Goal: Check status: Check status

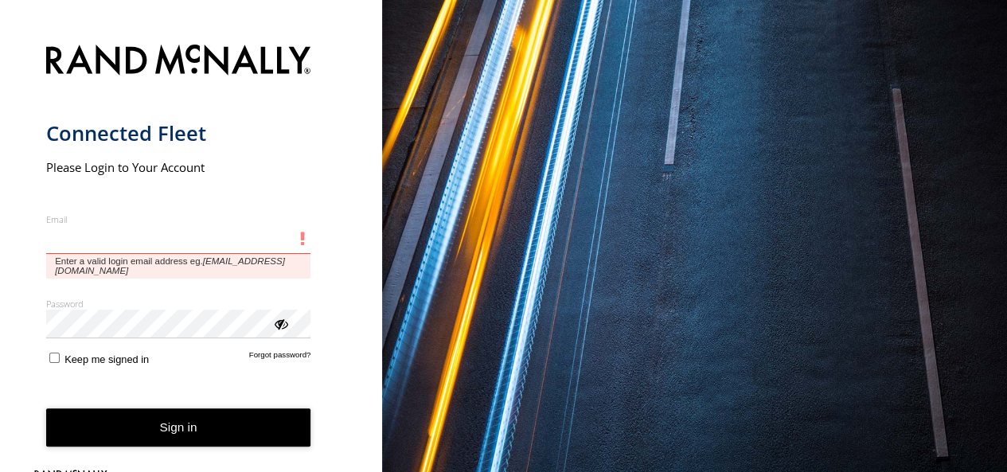
click at [188, 253] on input "Email" at bounding box center [178, 239] width 265 height 29
type input "**********"
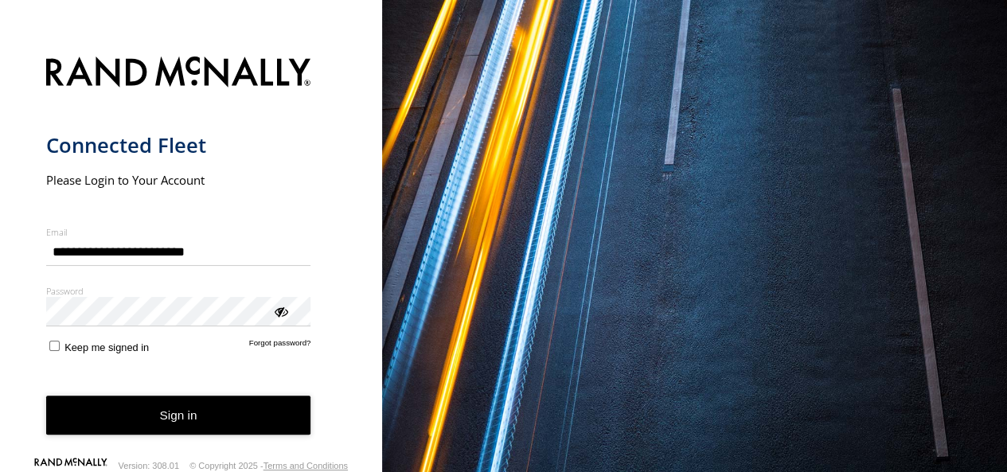
click at [150, 416] on button "Sign in" at bounding box center [178, 415] width 265 height 39
click at [165, 423] on button "Sign in" at bounding box center [178, 415] width 265 height 39
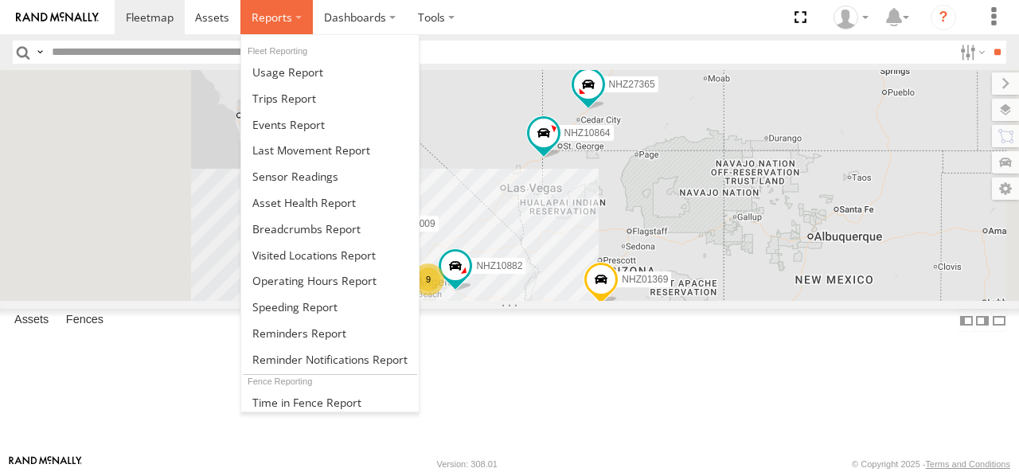
click at [280, 28] on label at bounding box center [276, 17] width 72 height 34
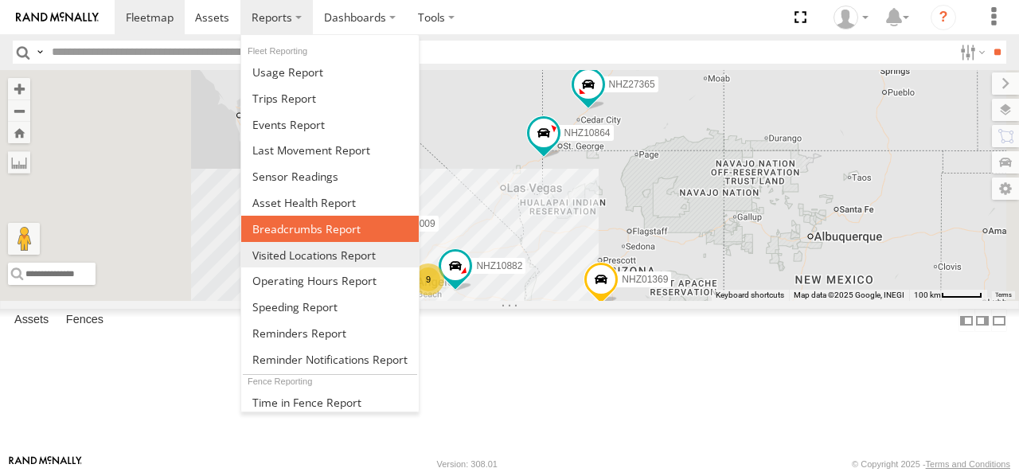
drag, startPoint x: 306, startPoint y: 223, endPoint x: 320, endPoint y: 241, distance: 23.2
click at [307, 223] on span at bounding box center [306, 228] width 108 height 15
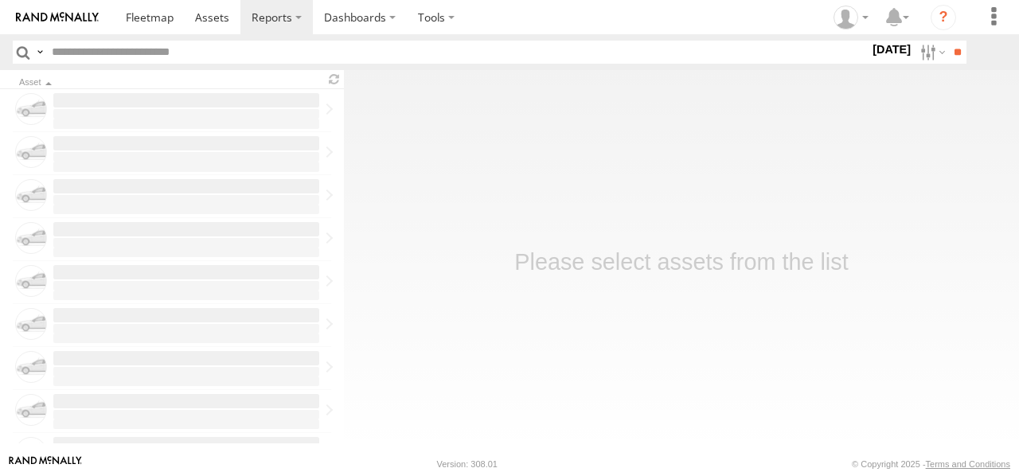
click at [229, 53] on input "text" at bounding box center [457, 52] width 824 height 23
type input "********"
click at [919, 58] on label at bounding box center [931, 52] width 34 height 23
click at [0, 0] on label at bounding box center [0, 0] width 0 height 0
click at [954, 50] on input "**" at bounding box center [957, 52] width 18 height 23
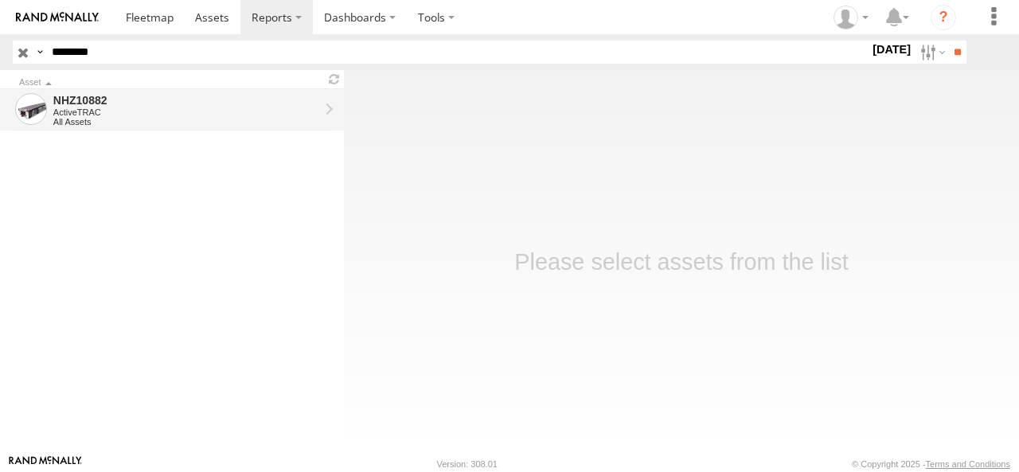
click at [161, 111] on div "ActiveTRAC" at bounding box center [186, 112] width 266 height 10
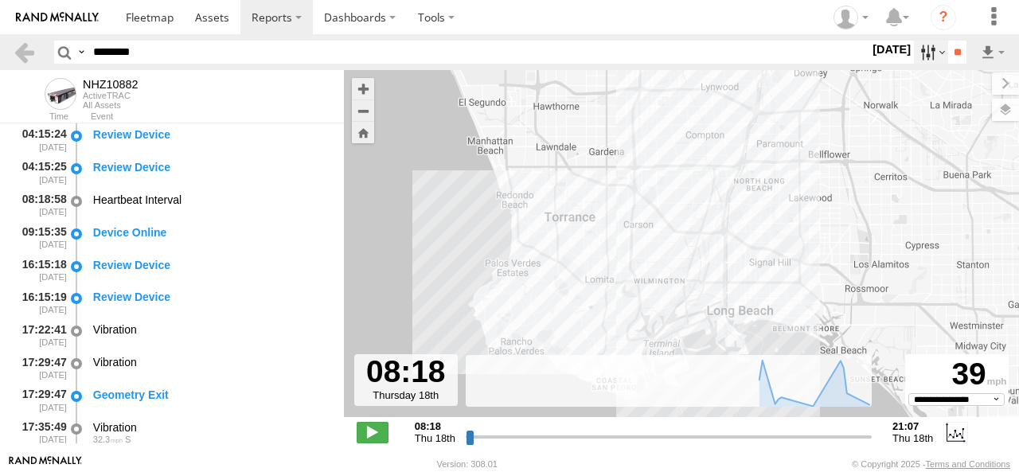
click at [923, 61] on label at bounding box center [931, 52] width 34 height 23
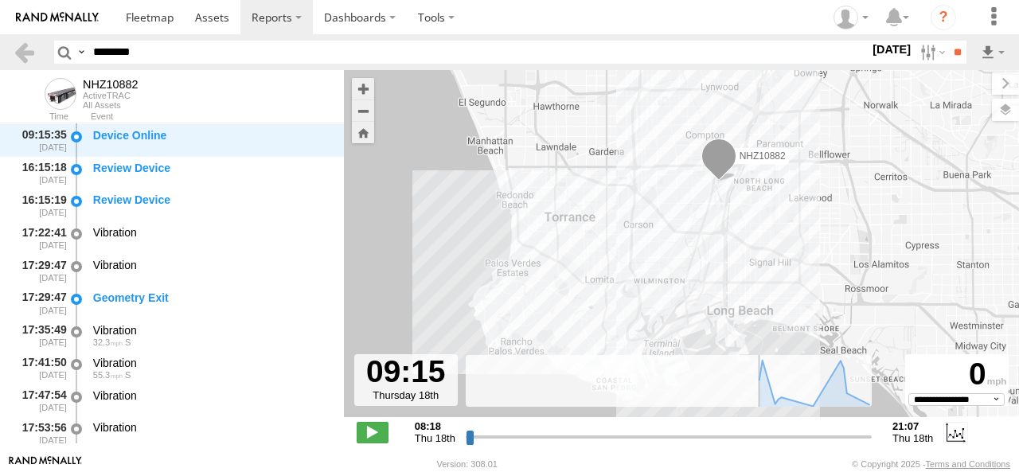
scroll to position [97, 0]
drag, startPoint x: 468, startPoint y: 440, endPoint x: 540, endPoint y: 435, distance: 71.8
click at [540, 435] on input "range" at bounding box center [669, 436] width 406 height 15
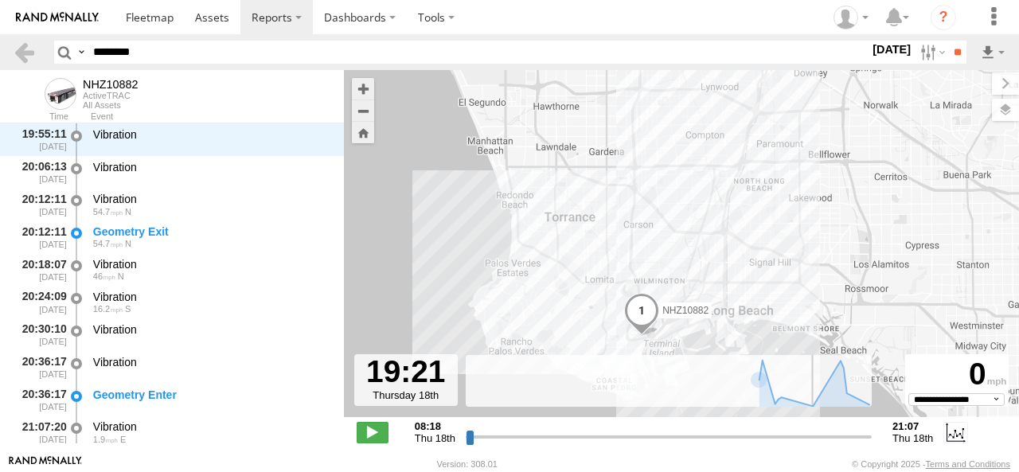
drag, startPoint x: 543, startPoint y: 435, endPoint x: 782, endPoint y: 416, distance: 239.5
click at [807, 429] on input "range" at bounding box center [669, 436] width 406 height 15
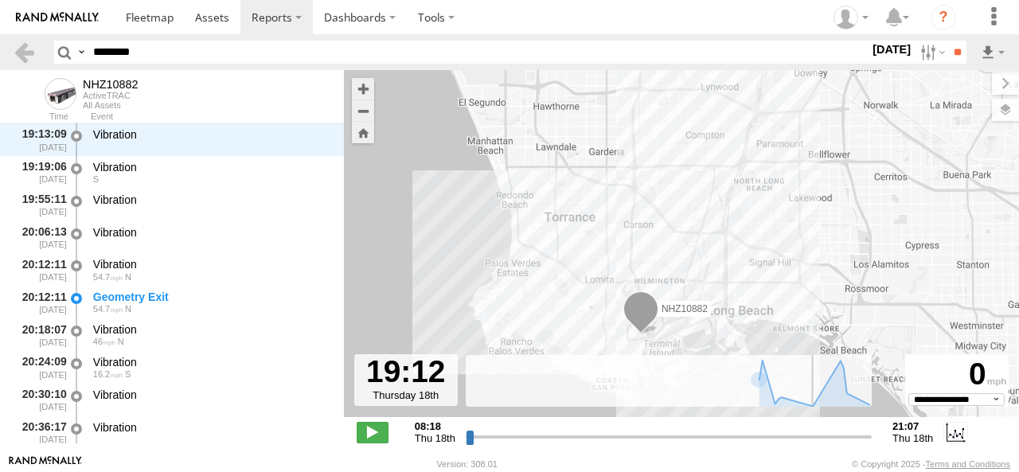
scroll to position [748, 0]
drag, startPoint x: 810, startPoint y: 432, endPoint x: 766, endPoint y: 435, distance: 44.7
click at [766, 435] on input "range" at bounding box center [669, 436] width 406 height 15
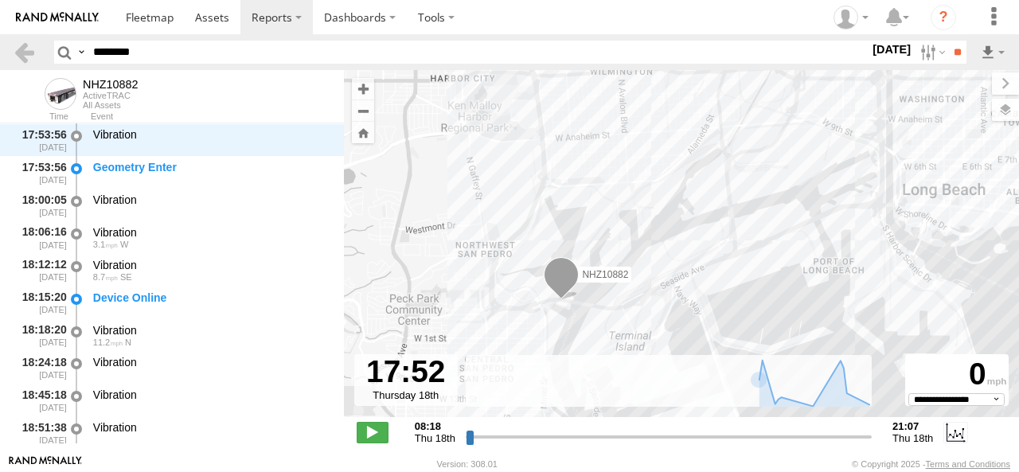
drag, startPoint x: 638, startPoint y: 326, endPoint x: 486, endPoint y: 271, distance: 161.9
click at [661, 191] on div "NHZ10882" at bounding box center [681, 252] width 675 height 364
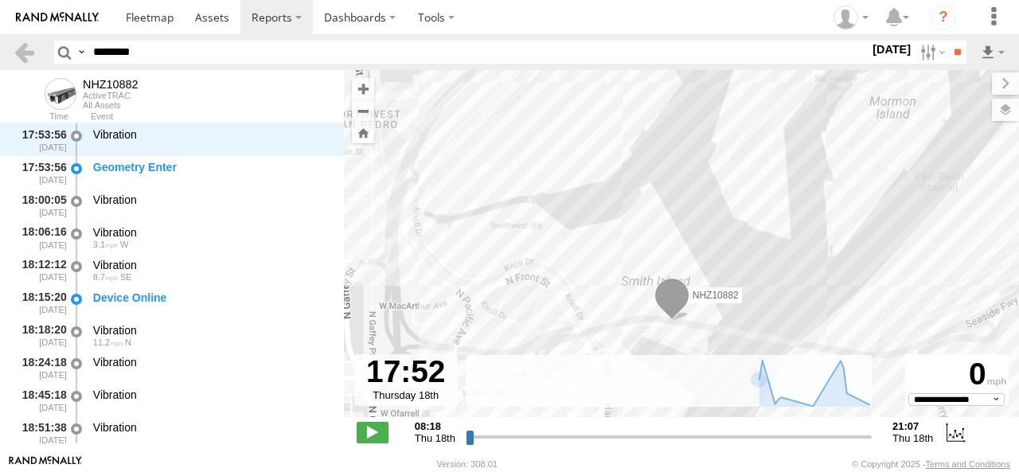
drag, startPoint x: 654, startPoint y: 321, endPoint x: 650, endPoint y: 349, distance: 28.1
click at [650, 349] on div "NHZ10882" at bounding box center [681, 252] width 675 height 364
click at [672, 236] on div "NHZ10882" at bounding box center [681, 252] width 675 height 364
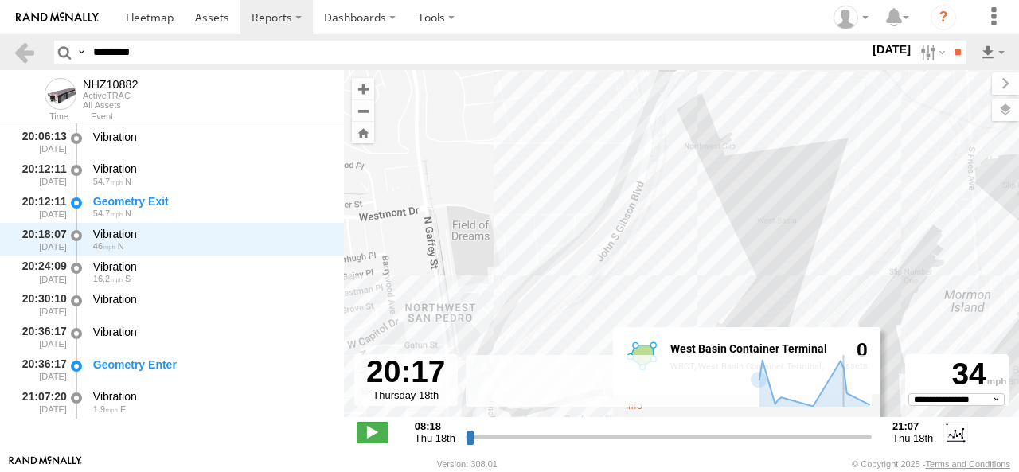
drag, startPoint x: 770, startPoint y: 436, endPoint x: 841, endPoint y: 437, distance: 71.6
click at [841, 437] on input "range" at bounding box center [669, 436] width 406 height 15
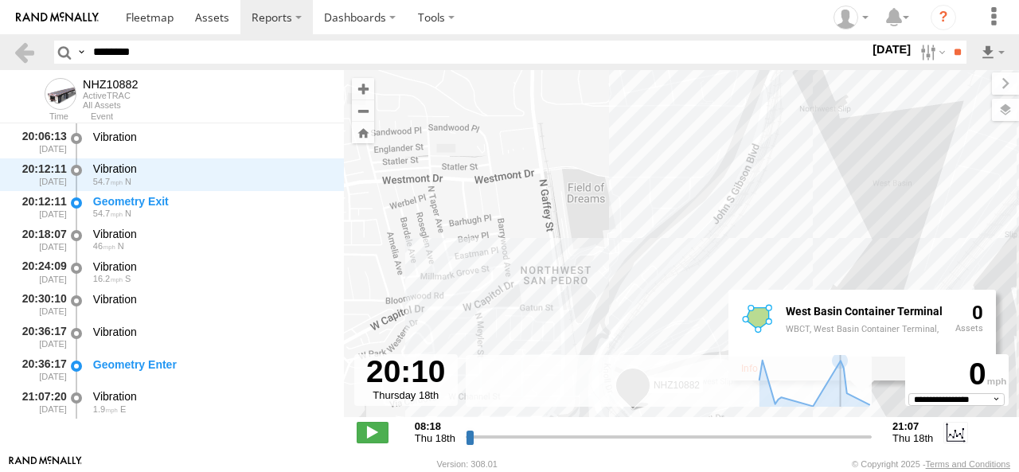
type input "**********"
click at [837, 435] on input "range" at bounding box center [669, 436] width 406 height 15
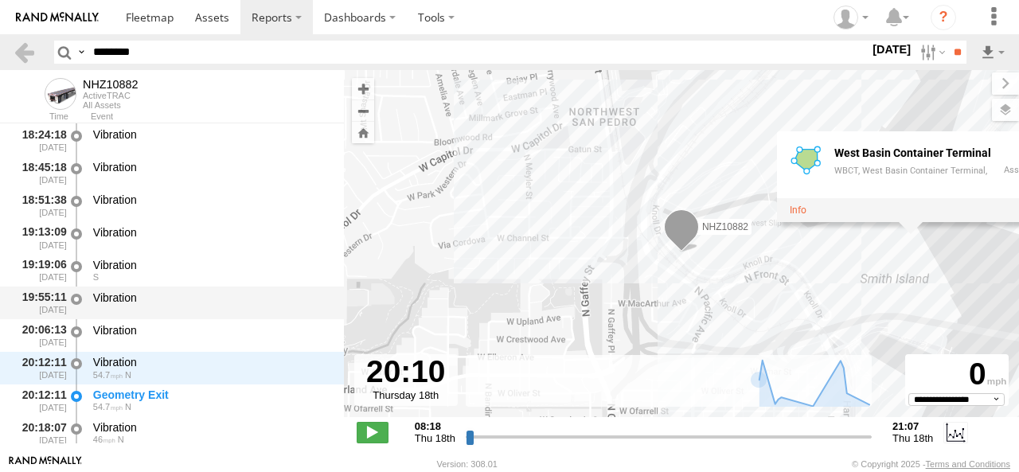
scroll to position [653, 0]
